Goal: Find contact information: Find contact information

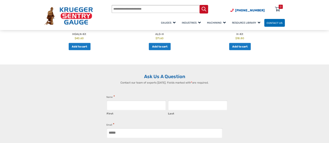
scroll to position [286, 0]
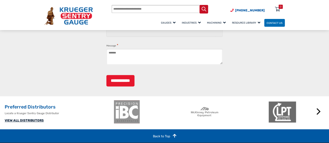
scroll to position [1065, 0]
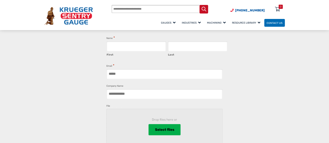
scroll to position [1117, 0]
